Goal: Book appointment/travel/reservation

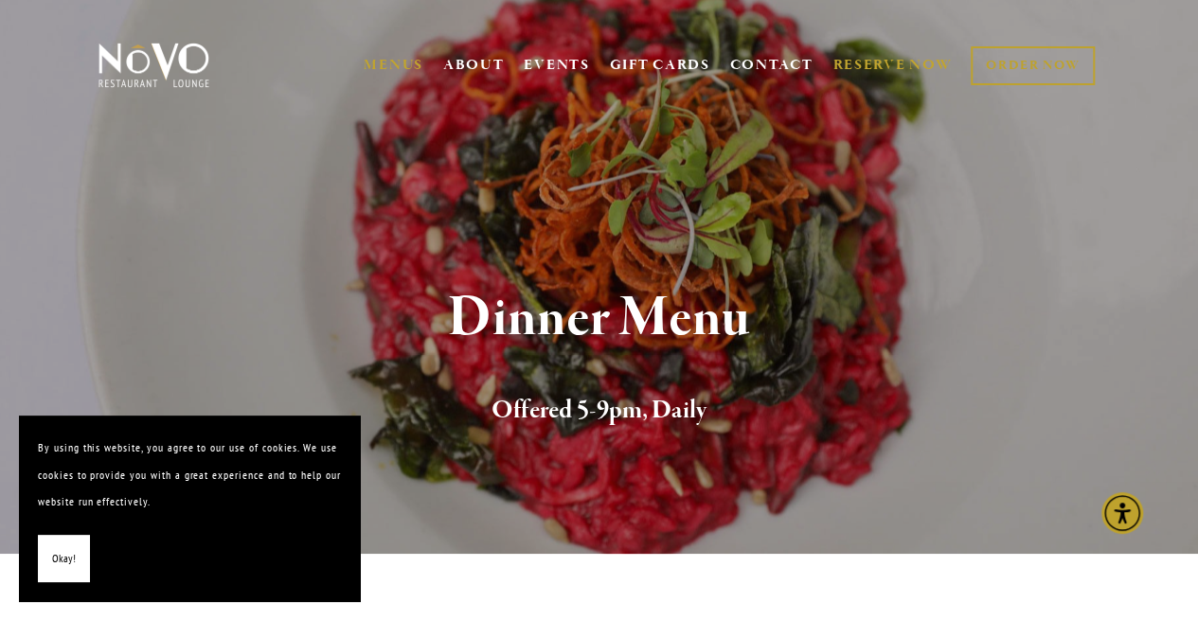
click at [874, 56] on link "RESERVE NOW" at bounding box center [892, 65] width 119 height 36
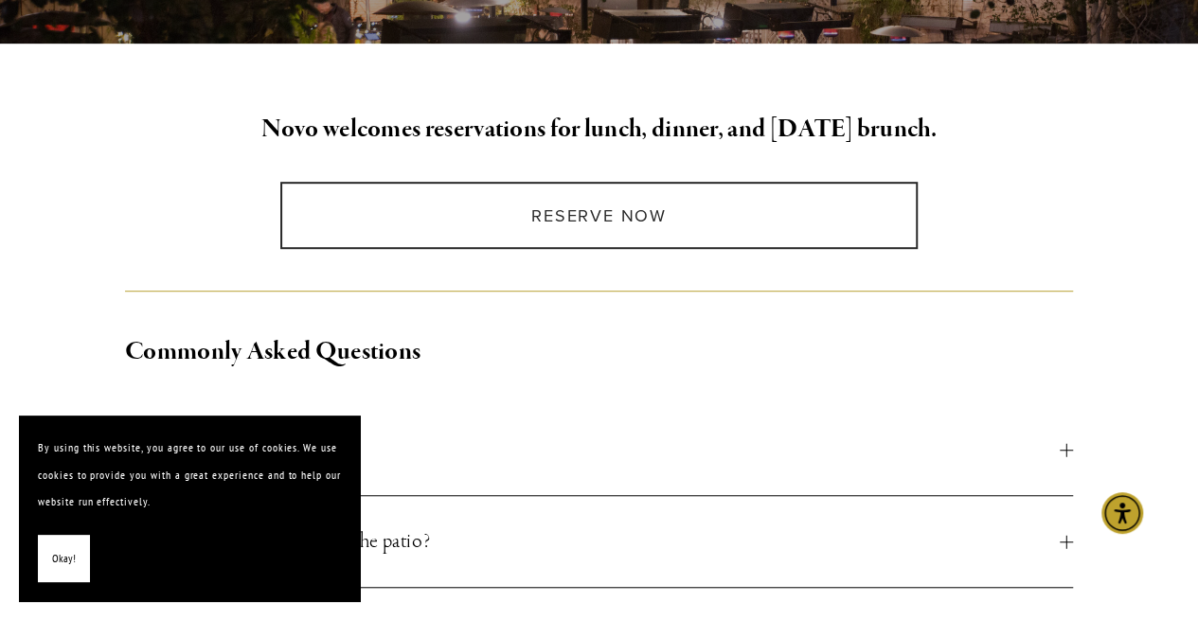
scroll to position [458, 0]
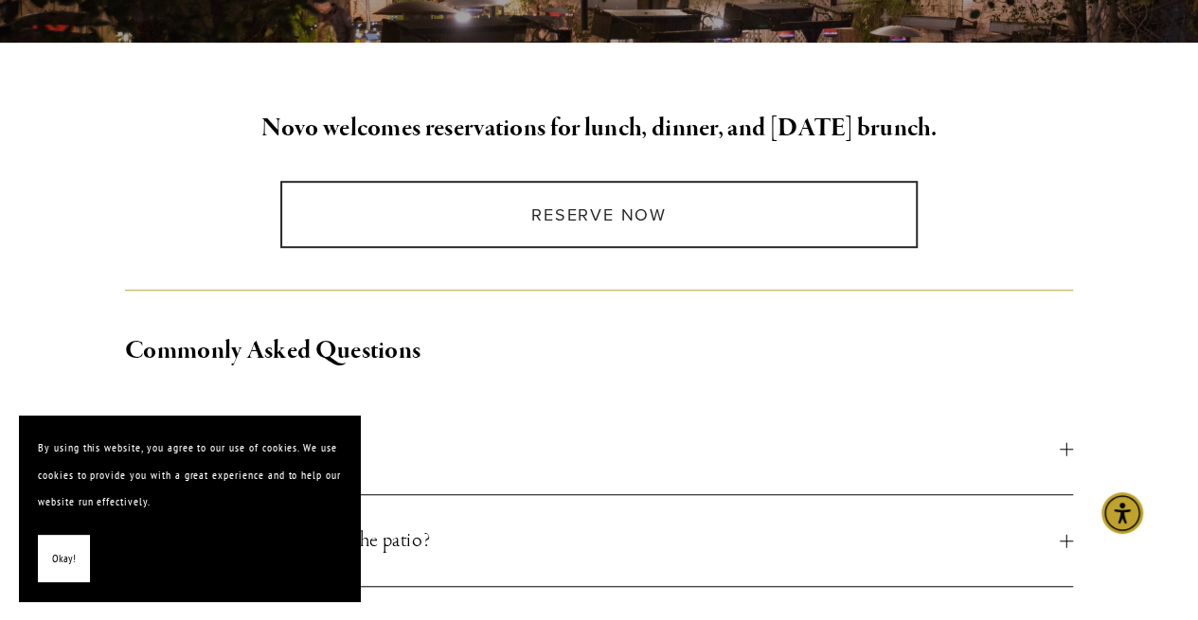
click at [55, 548] on span "Okay!" at bounding box center [64, 559] width 24 height 27
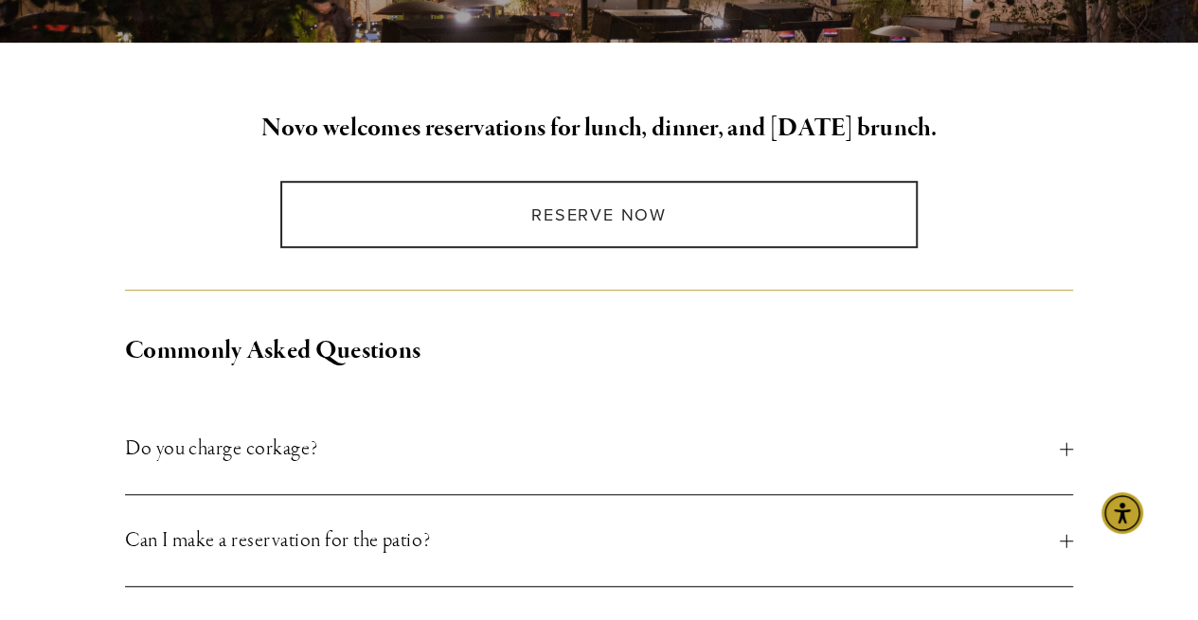
click at [1061, 539] on div at bounding box center [1066, 540] width 13 height 13
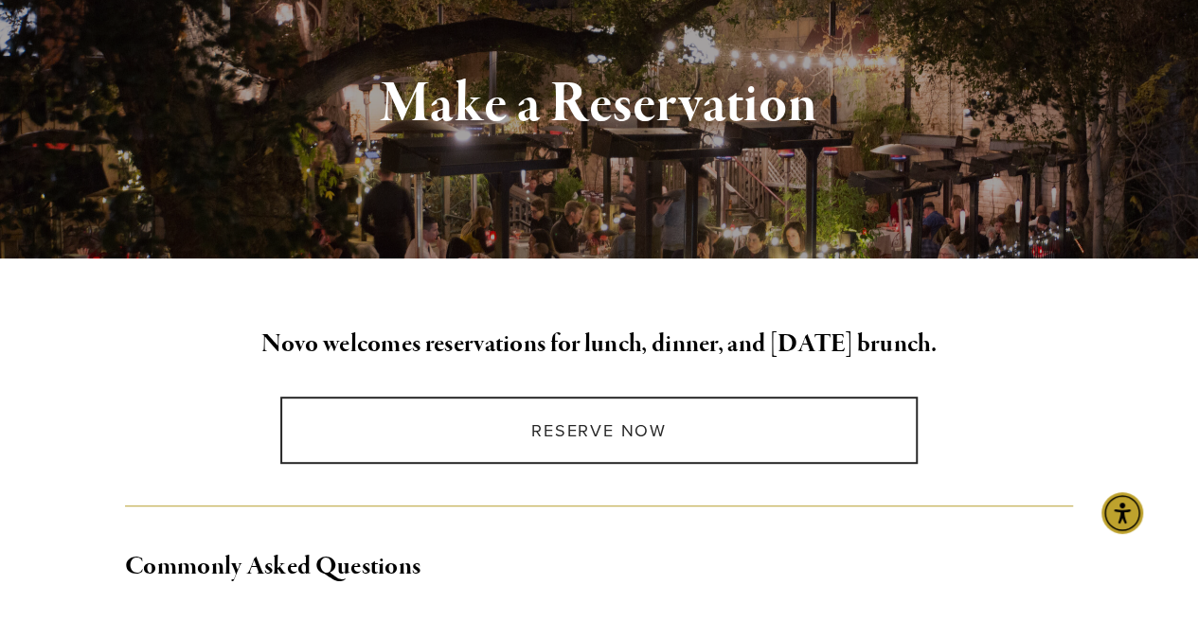
scroll to position [240, 0]
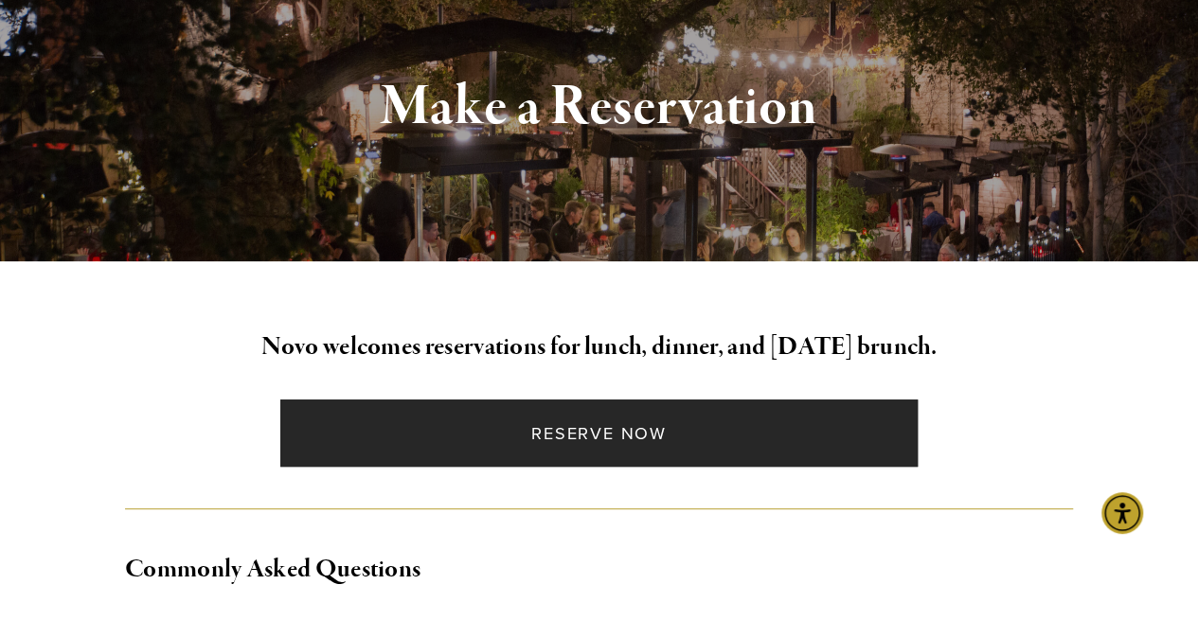
click at [684, 435] on link "Reserve Now" at bounding box center [599, 433] width 638 height 67
